Goal: Complete application form

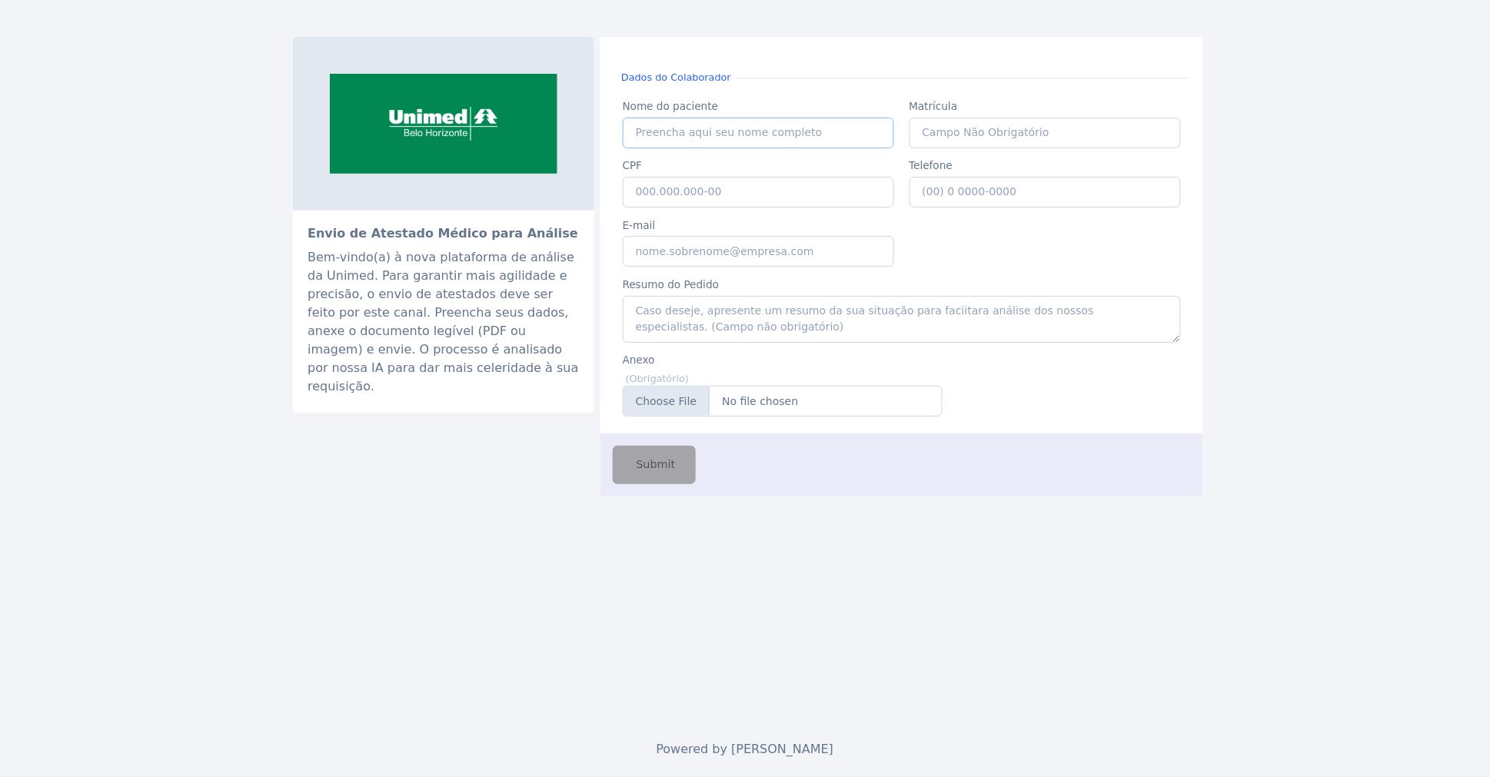
click at [750, 133] on input "Nome do paciente" at bounding box center [759, 133] width 272 height 31
type input "[PERSON_NAME]"
click at [750, 133] on input "[PERSON_NAME]" at bounding box center [759, 133] width 272 height 31
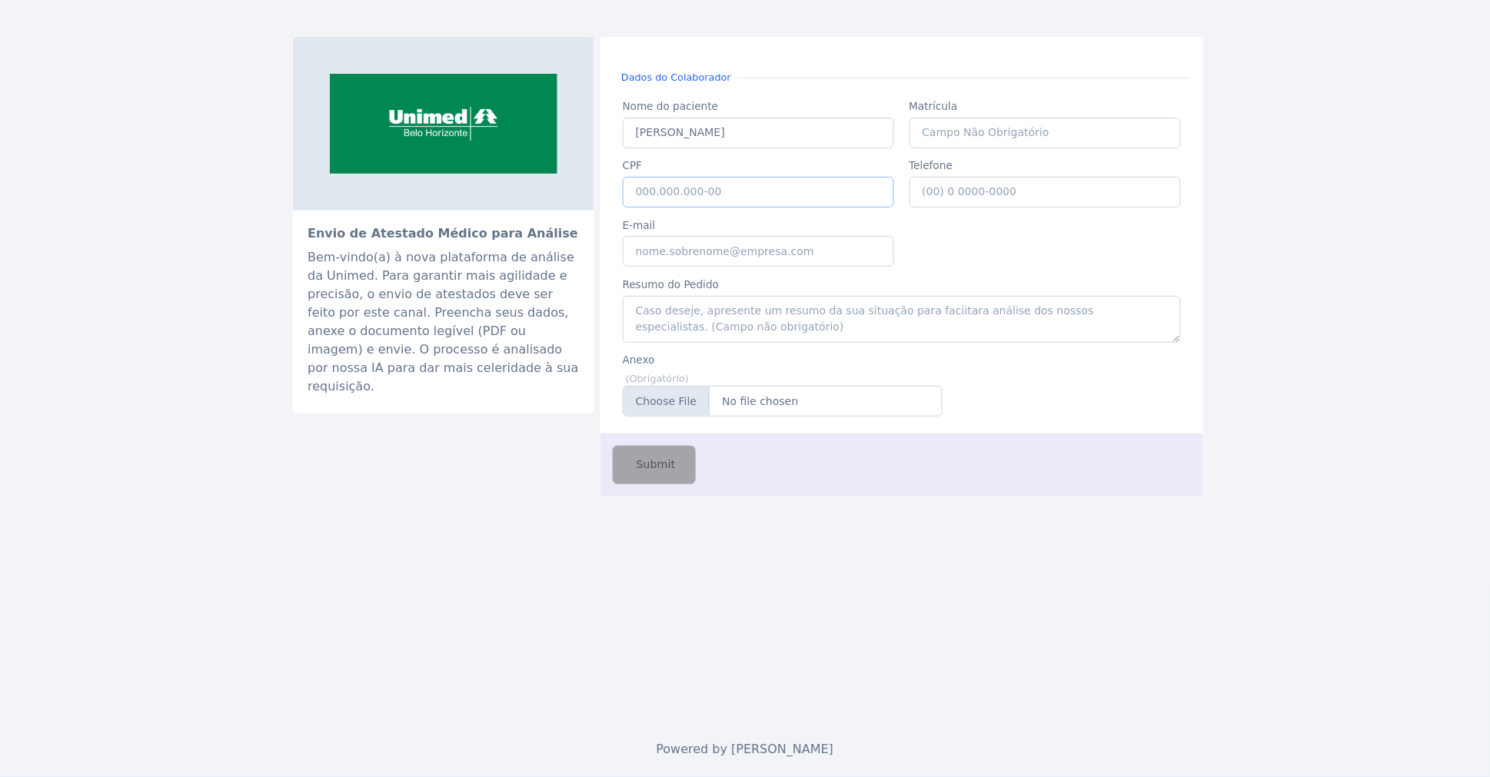
click at [723, 189] on input "CPF" at bounding box center [759, 192] width 272 height 31
click at [674, 192] on input "CPF" at bounding box center [759, 192] width 272 height 31
paste input "030.548.246-75"
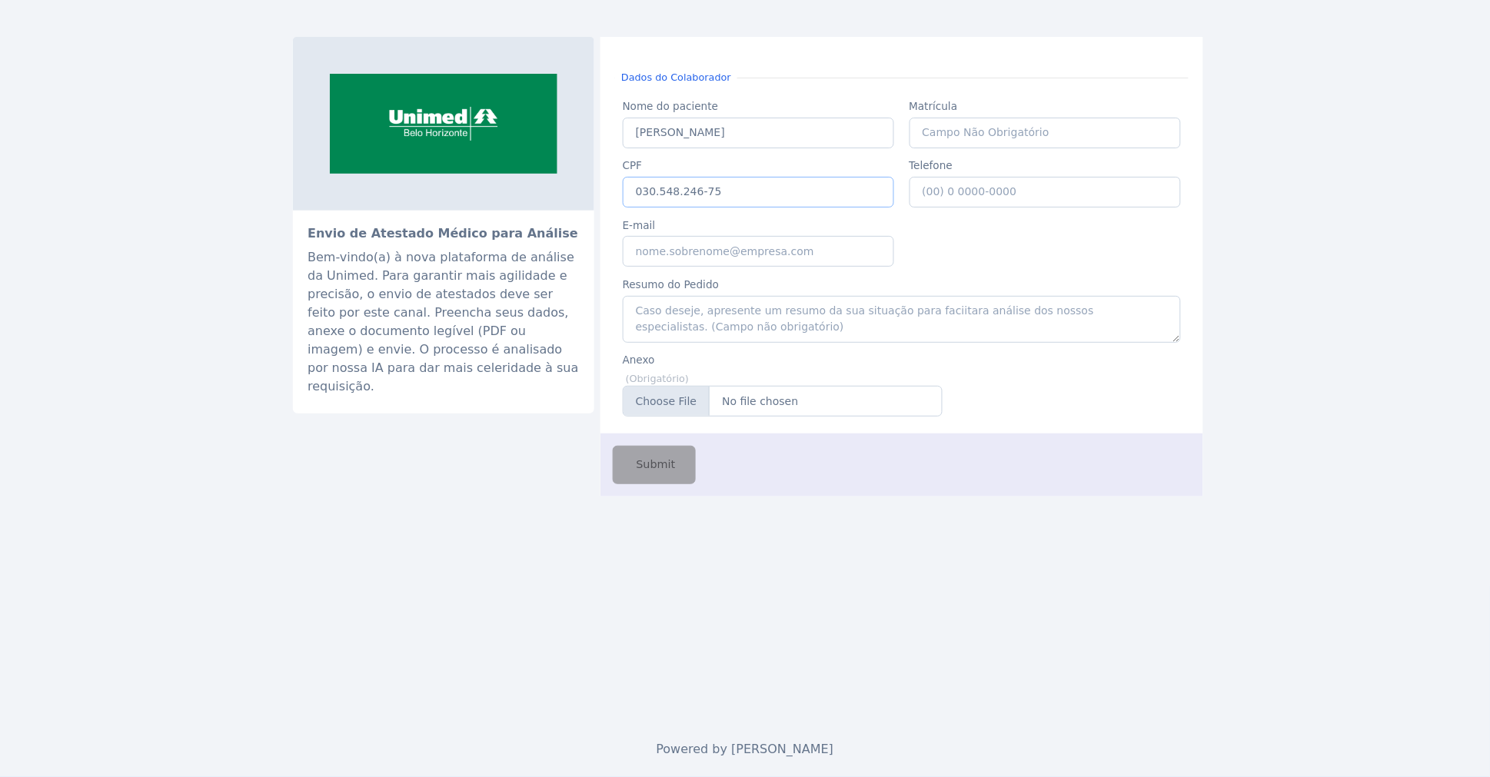
type input "030.548.246-75"
click at [683, 137] on input "[PERSON_NAME]" at bounding box center [759, 133] width 272 height 31
type input "Vania"
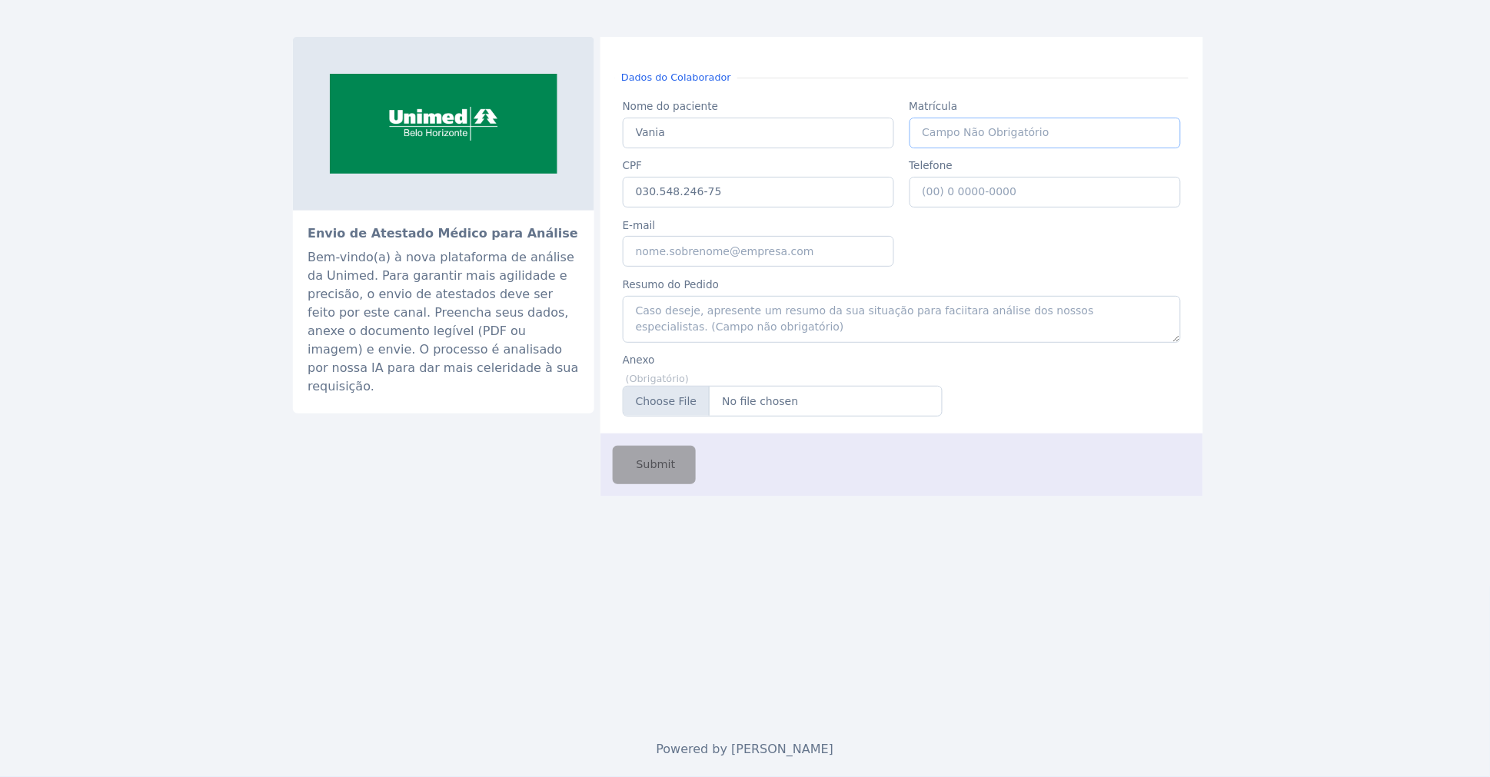
click at [959, 133] on input "Matrícula" at bounding box center [1045, 133] width 272 height 31
click at [956, 188] on input "Telefone" at bounding box center [1045, 192] width 272 height 31
click at [690, 257] on input "E-mail" at bounding box center [759, 251] width 272 height 31
type input "[EMAIL_ADDRESS][DOMAIN_NAME]"
click at [673, 313] on textarea "Resumo do Pedido" at bounding box center [902, 319] width 558 height 47
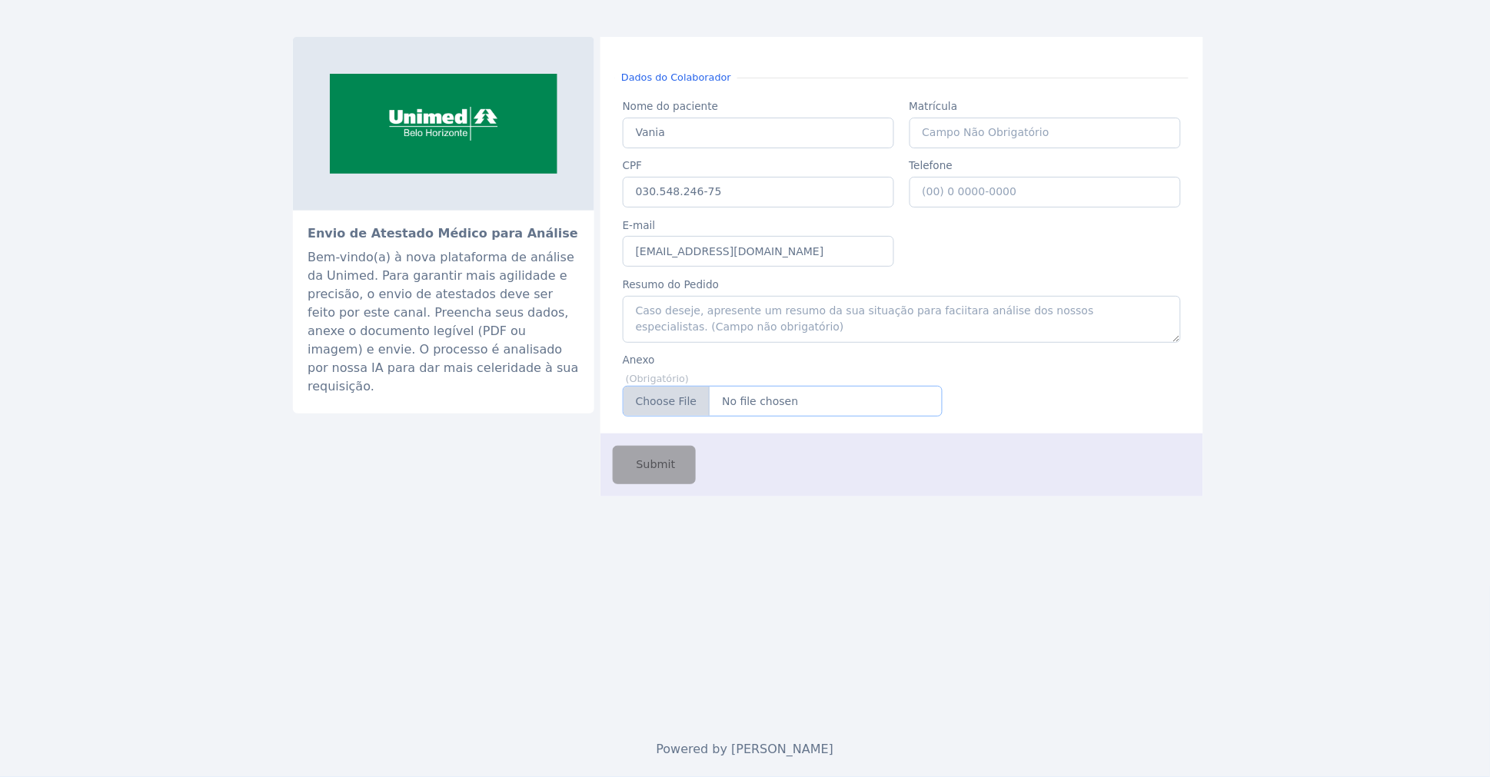
click at [776, 409] on input "Anexo" at bounding box center [783, 401] width 320 height 31
type input "C:\fakepath\atestadoVania.pdf"
click at [729, 133] on input "Vania" at bounding box center [759, 133] width 272 height 31
paste input "[PERSON_NAME]"
type input "[PERSON_NAME]"
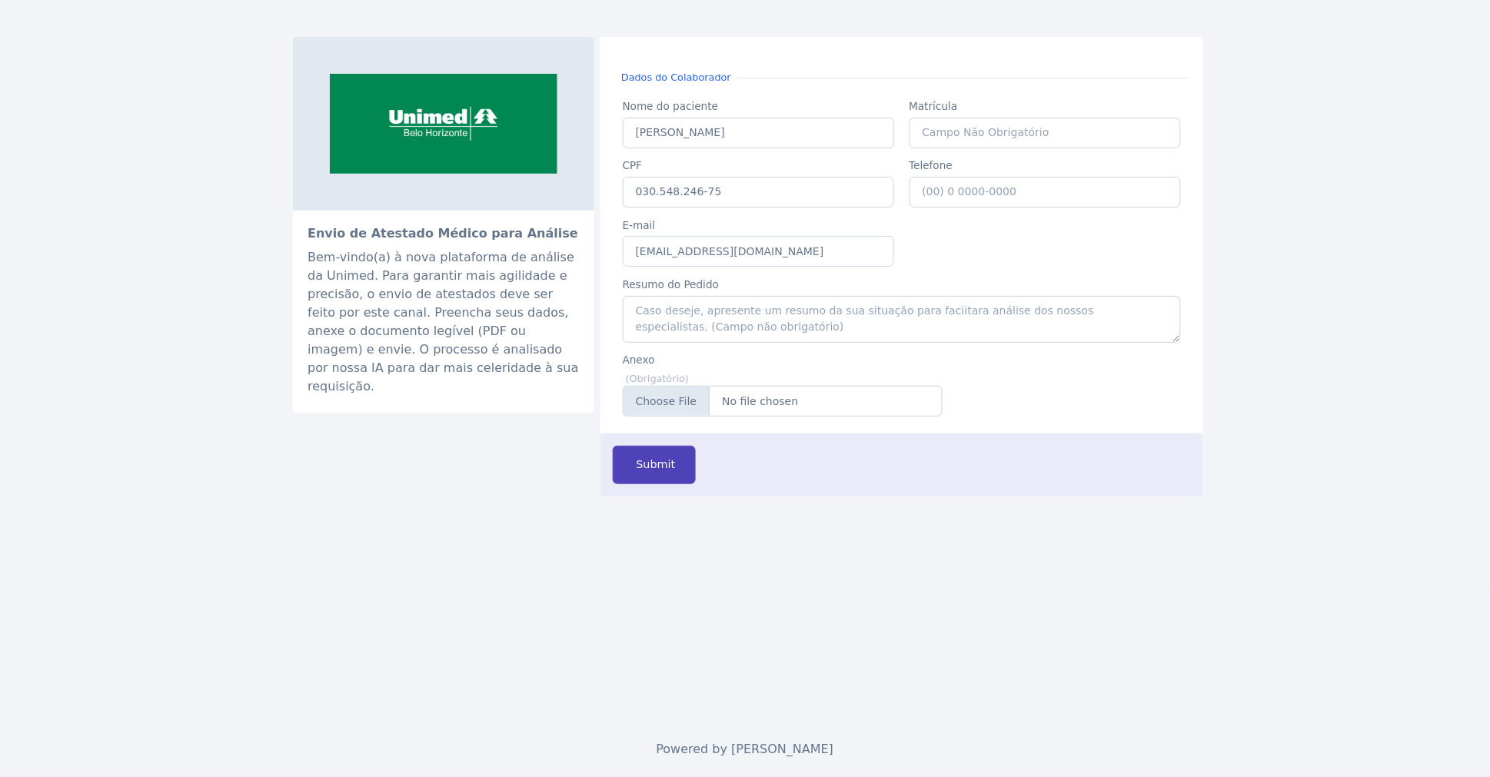
click at [656, 464] on span "Submit" at bounding box center [654, 465] width 42 height 17
